Goal: Task Accomplishment & Management: Manage account settings

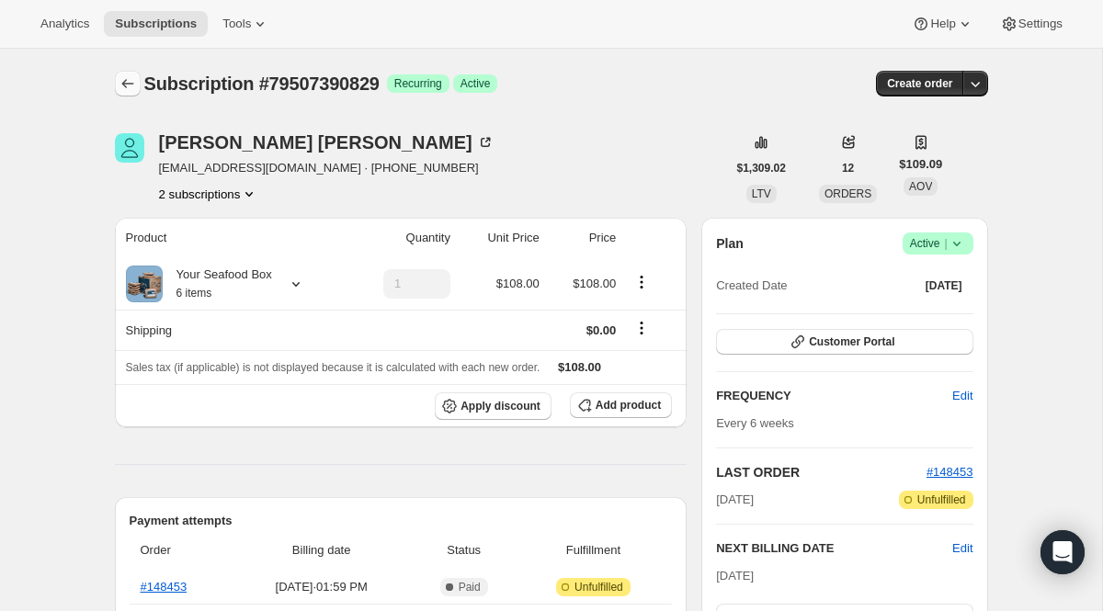
click at [127, 85] on icon "Subscriptions" at bounding box center [128, 83] width 18 height 18
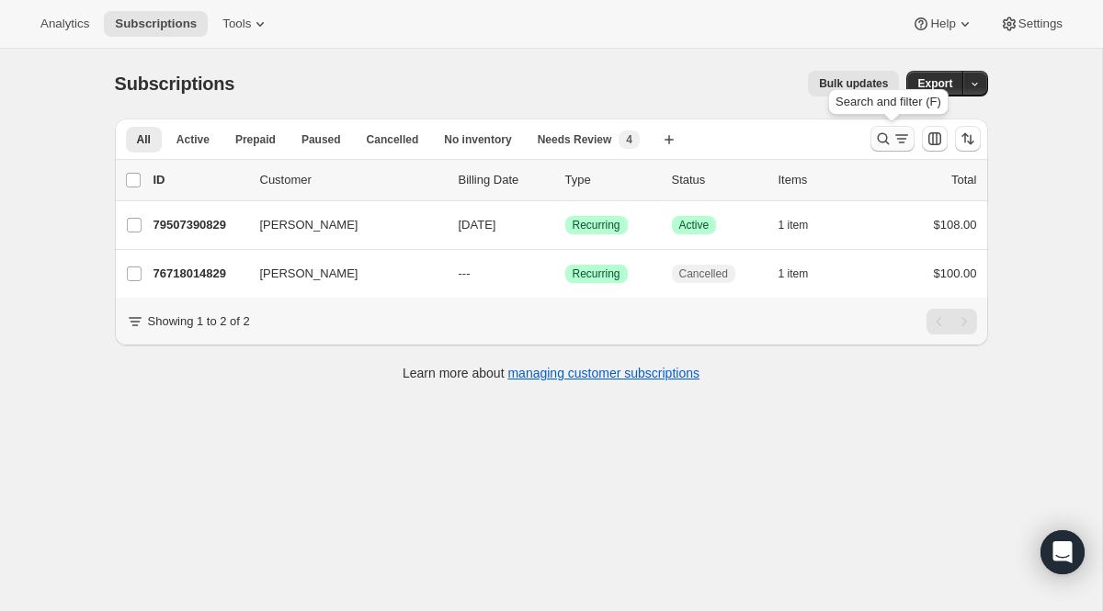
click at [900, 137] on icon "Search and filter results" at bounding box center [901, 139] width 18 height 18
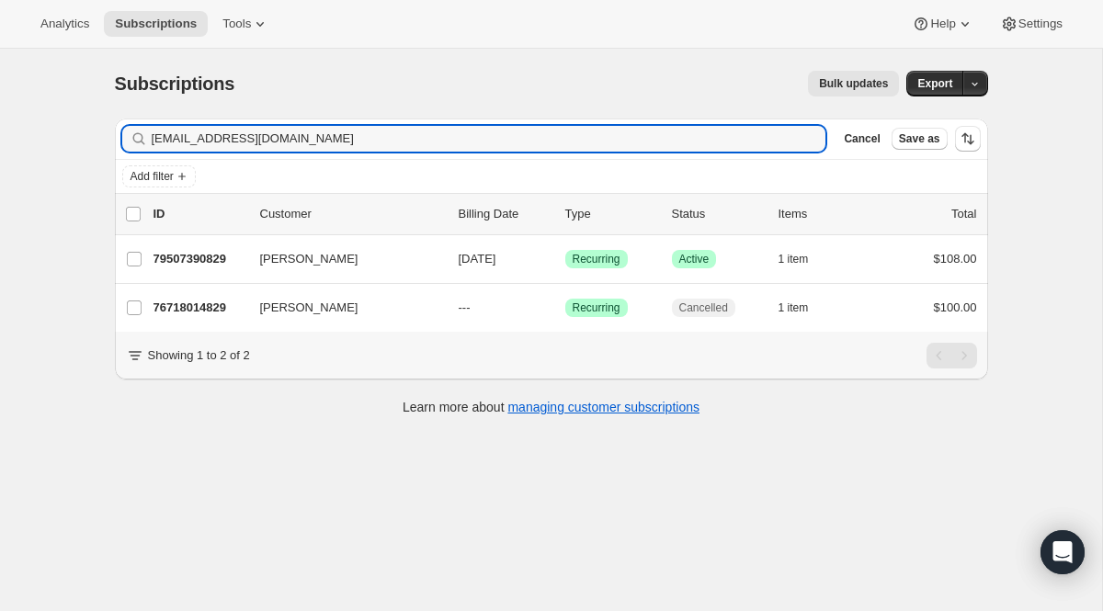
drag, startPoint x: 363, startPoint y: 136, endPoint x: 1, endPoint y: 65, distance: 368.9
click at [1, 65] on div "Subscriptions. This page is ready Subscriptions Bulk updates More actions Bulk …" at bounding box center [551, 354] width 1102 height 611
click at [793, 129] on div "[EMAIL_ADDRESS][DOMAIN_NAME] Clear" at bounding box center [474, 139] width 704 height 26
paste input "arymarry777@gmai"
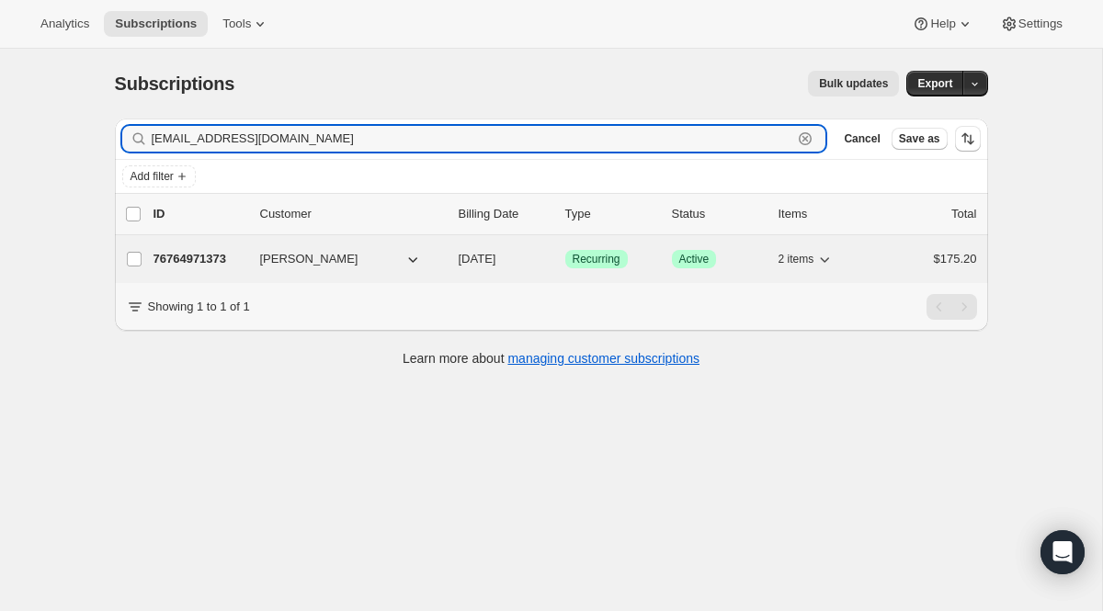
type input "[EMAIL_ADDRESS][DOMAIN_NAME]"
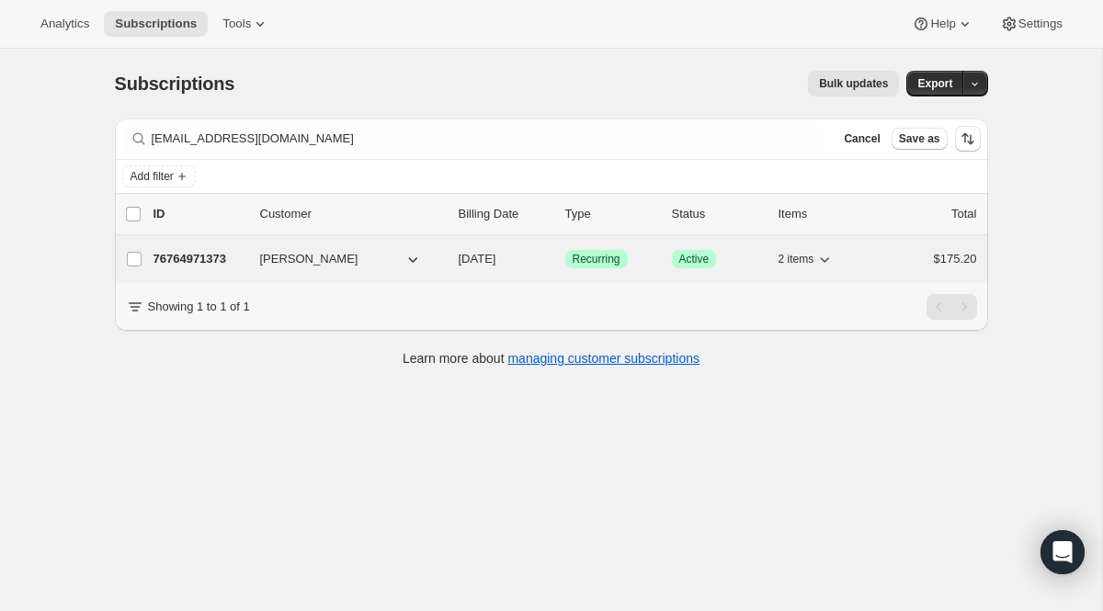
click at [586, 261] on span "Recurring" at bounding box center [597, 259] width 48 height 15
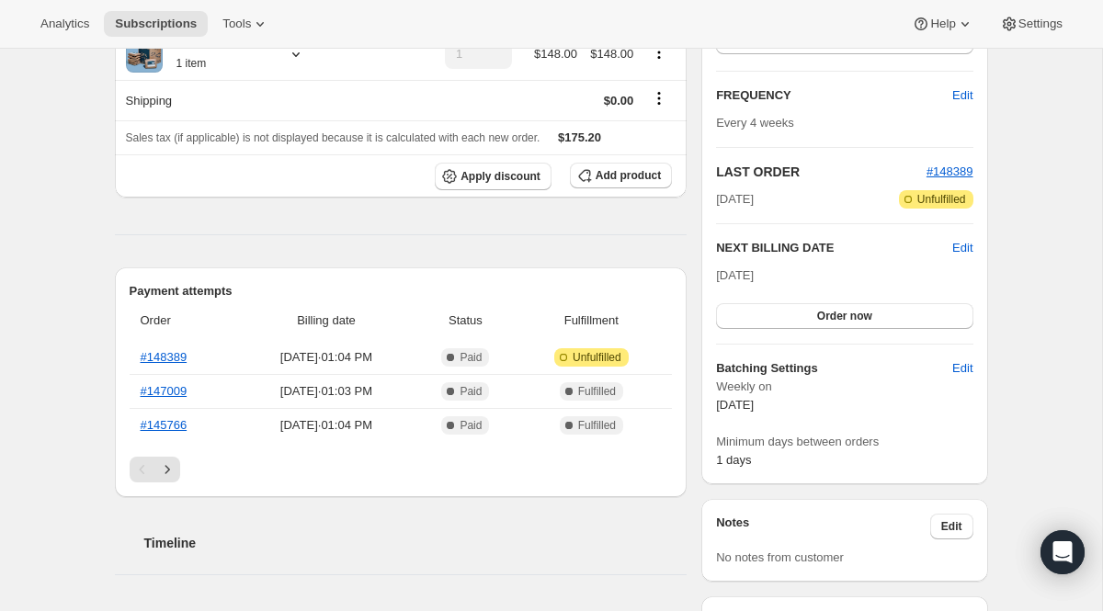
scroll to position [557, 0]
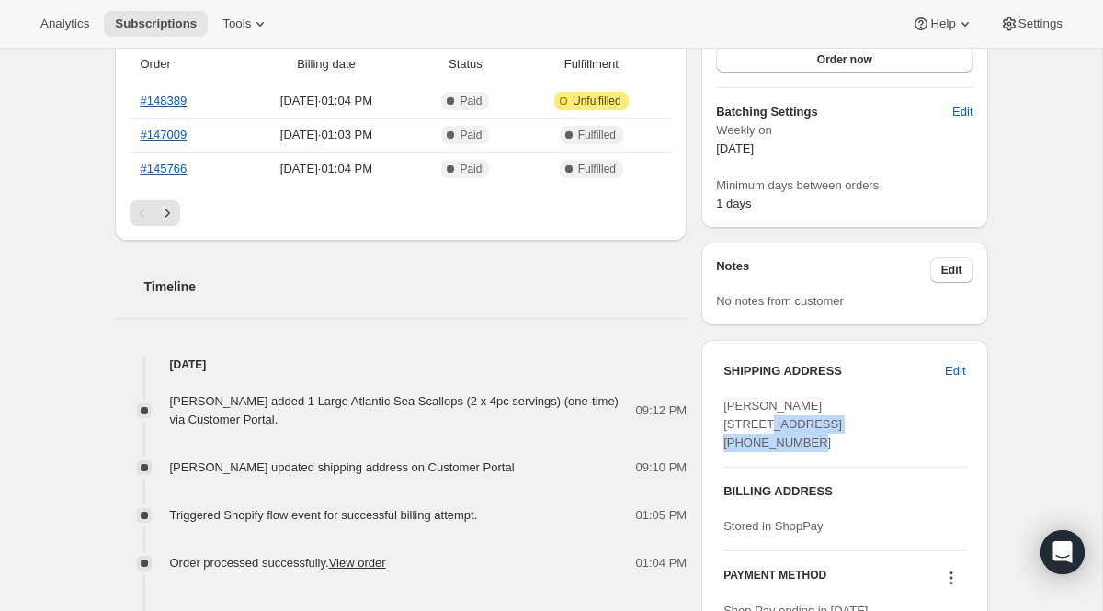
drag, startPoint x: 725, startPoint y: 428, endPoint x: 981, endPoint y: 431, distance: 256.4
click at [981, 431] on div "SHIPPING ADDRESS Edit [PERSON_NAME] [STREET_ADDRESS] [PHONE_NUMBER] BILLING ADD…" at bounding box center [844, 500] width 286 height 321
copy span "[STREET_ADDRESS]"
